Goal: Task Accomplishment & Management: Use online tool/utility

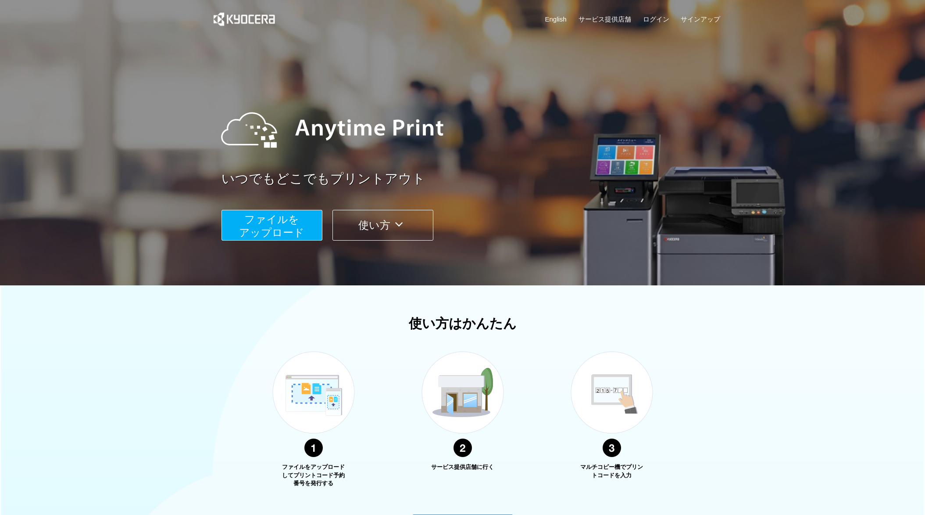
click at [261, 233] on span "ファイルを ​​アップロード" at bounding box center [271, 225] width 65 height 25
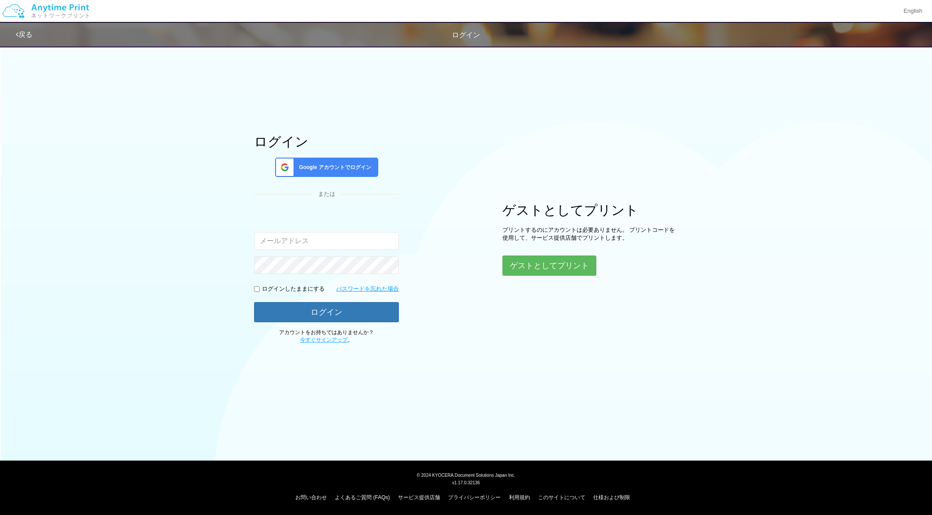
click at [314, 166] on span "Google アカウントでログイン" at bounding box center [333, 167] width 76 height 7
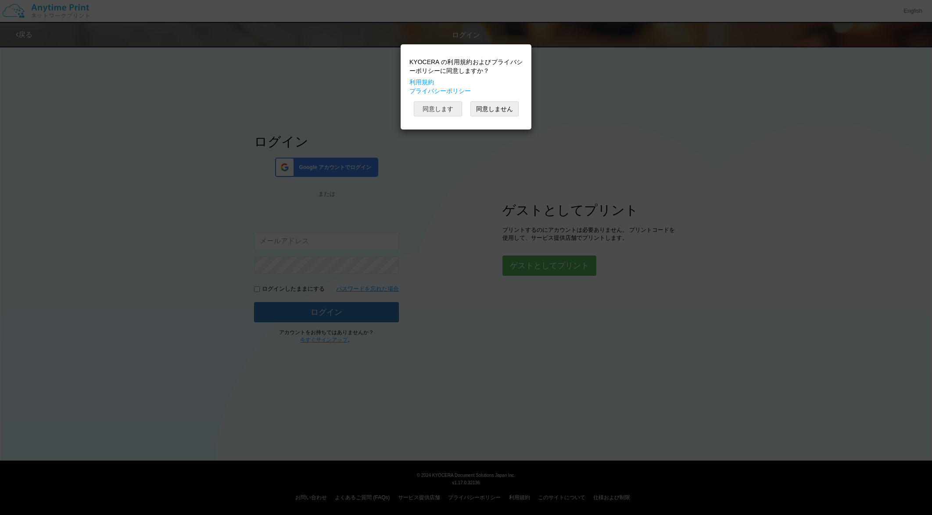
click at [421, 107] on button "同意します" at bounding box center [438, 108] width 48 height 15
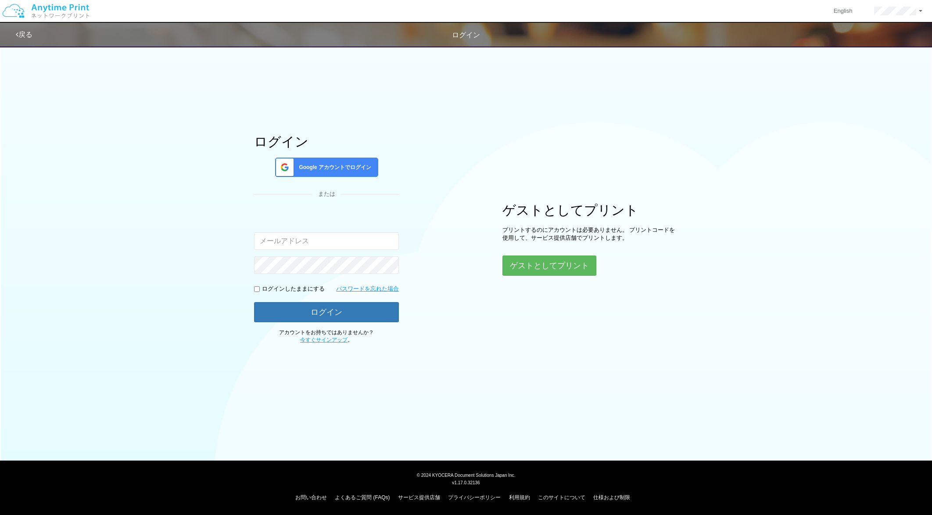
click at [343, 166] on span "Google アカウントでログイン" at bounding box center [333, 167] width 76 height 7
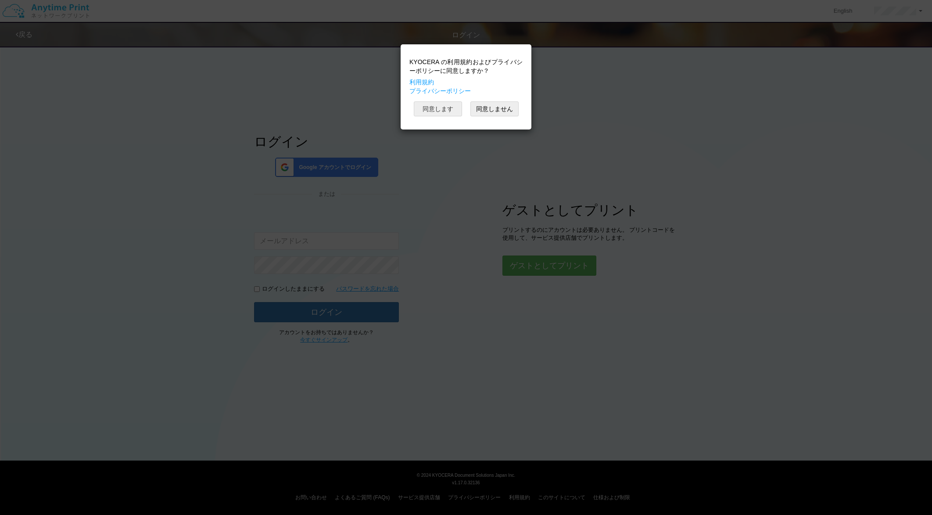
click at [459, 110] on button "同意します" at bounding box center [438, 108] width 48 height 15
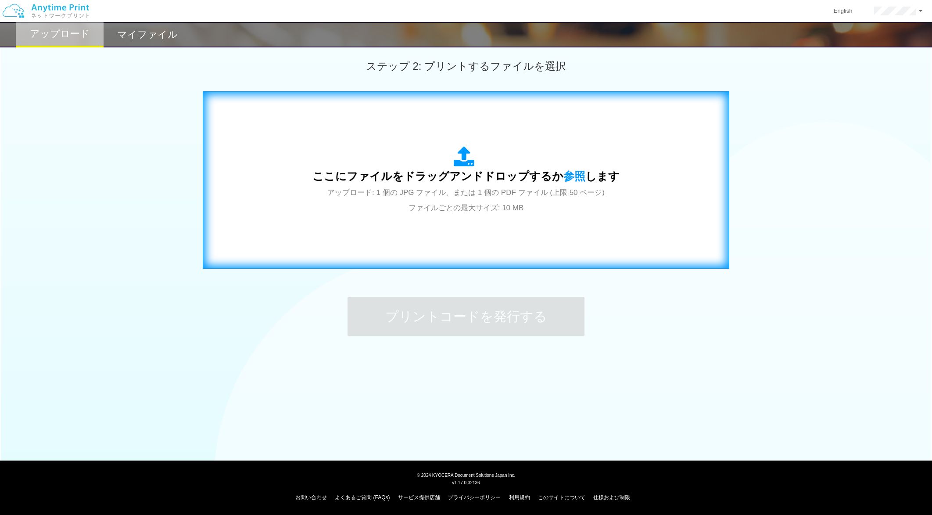
click at [471, 221] on div "ここにファイルをドラッグアンドドロップするか 参照 します アップロード: 1 個の JPG ファイル、または 1 個の PDF ファイル (上限 50 ペー…" at bounding box center [466, 179] width 508 height 159
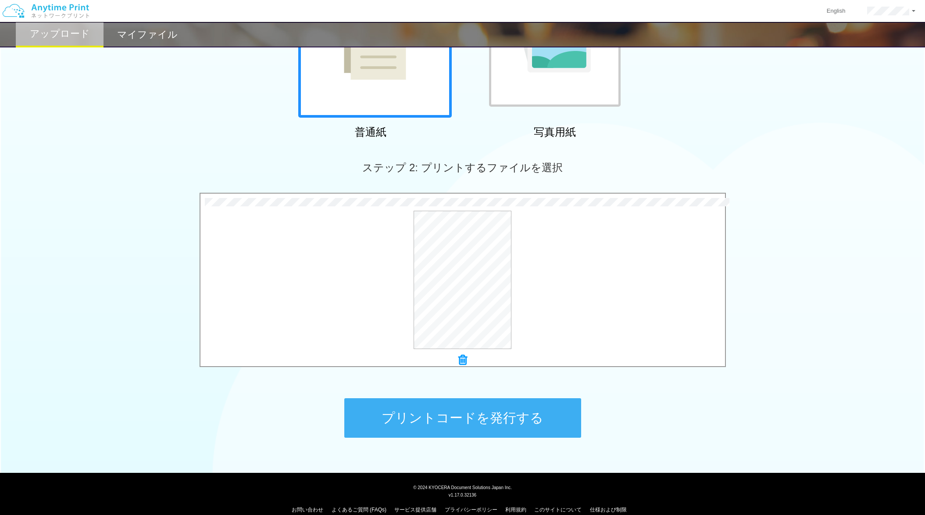
scroll to position [153, 0]
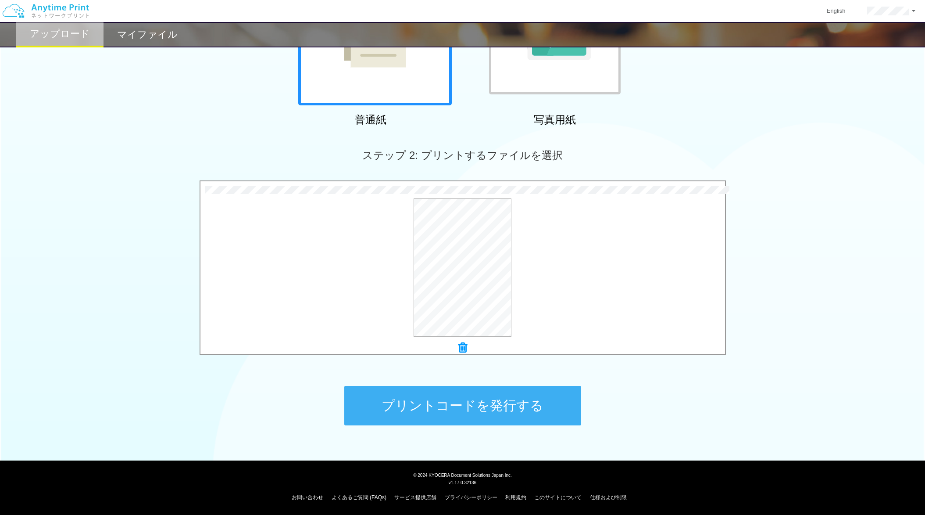
click at [456, 409] on button "プリントコードを発行する" at bounding box center [462, 405] width 237 height 39
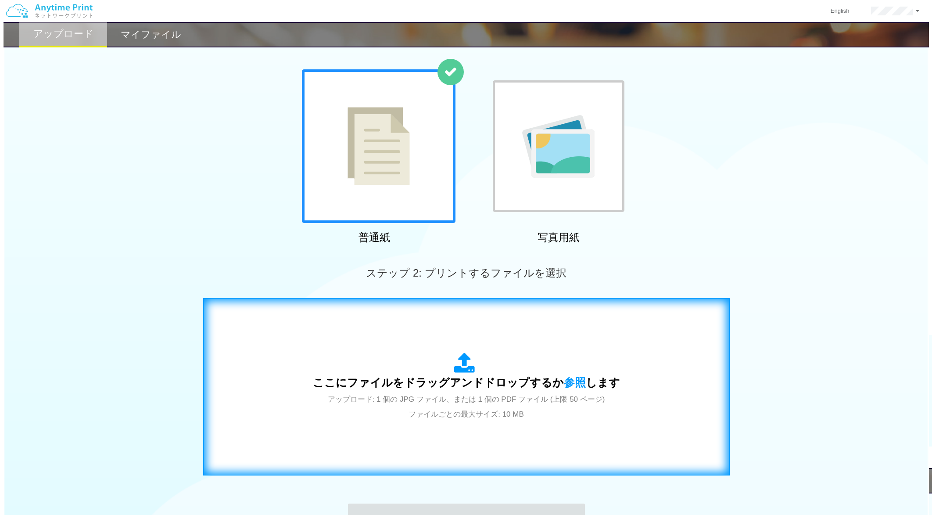
scroll to position [26, 0]
